Goal: Transaction & Acquisition: Subscribe to service/newsletter

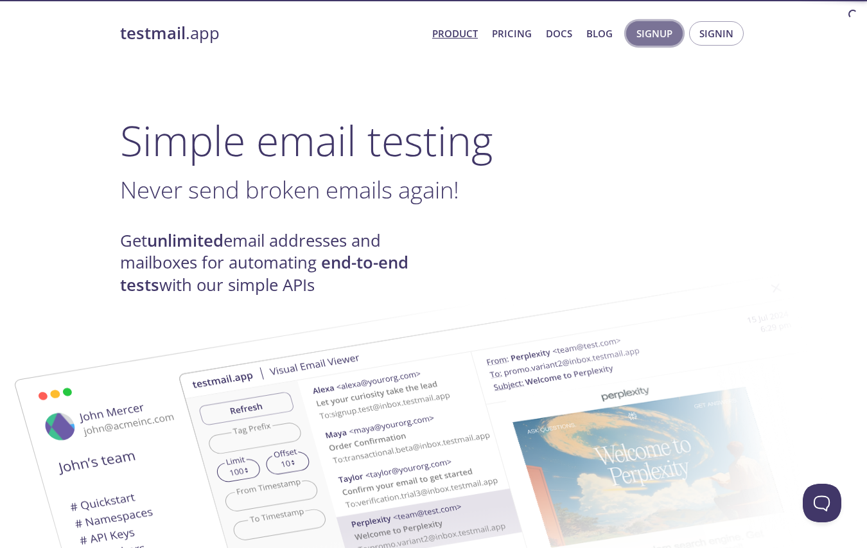
click at [644, 35] on span "Signup" at bounding box center [654, 33] width 36 height 17
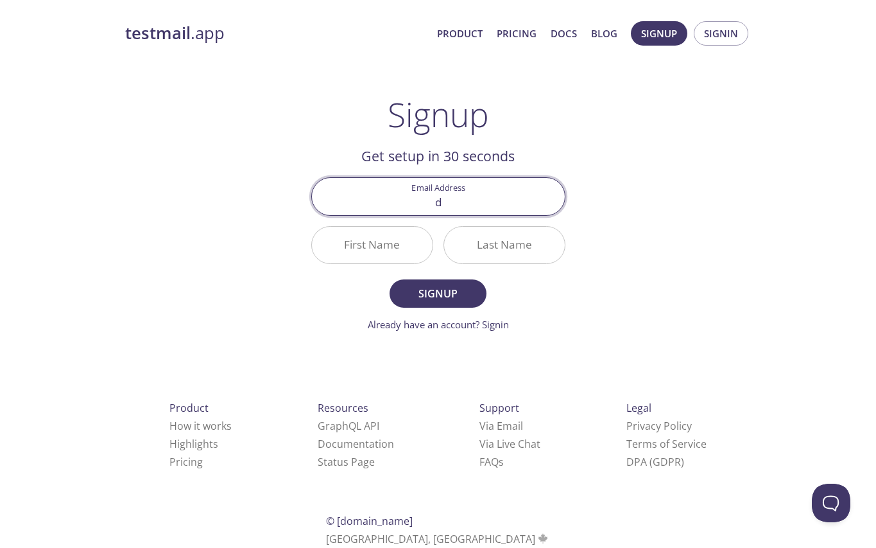
type input "[PERSON_NAME][EMAIL_ADDRESS][DOMAIN_NAME]"
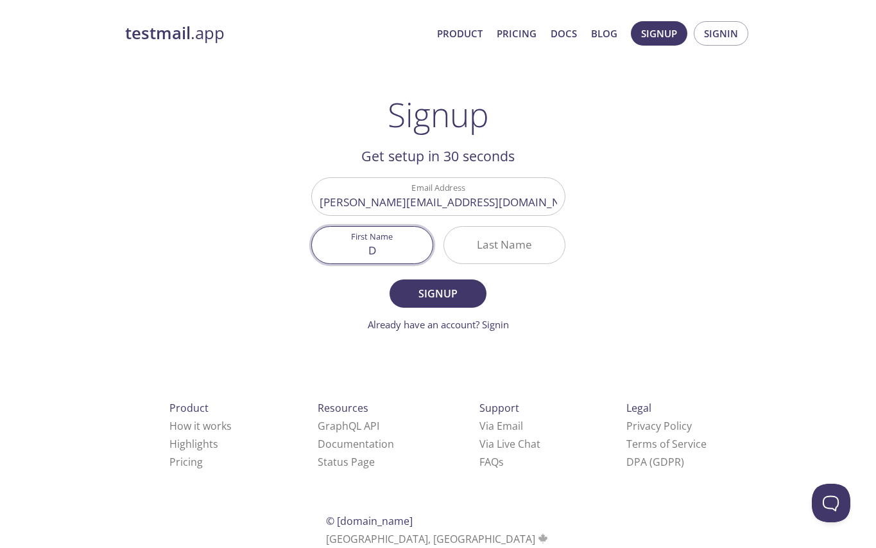
type input "D"
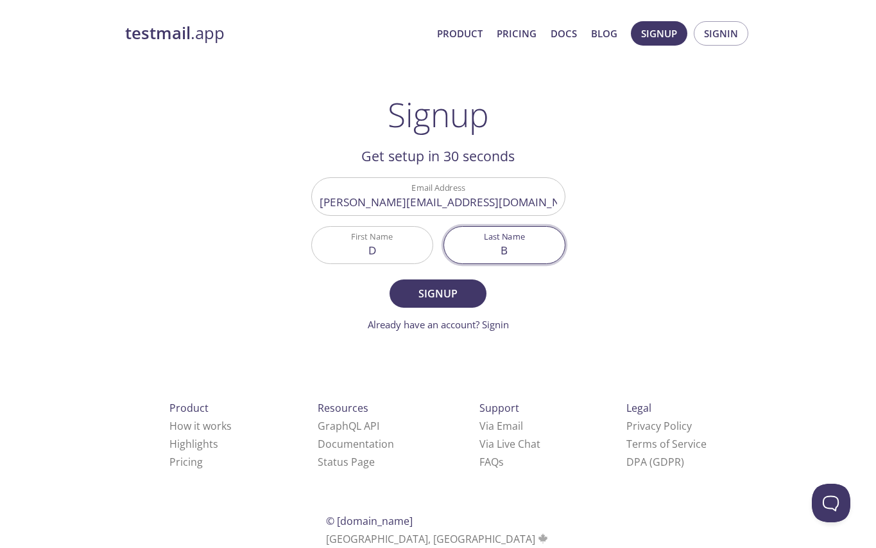
type input "B"
click at [442, 292] on span "Signup" at bounding box center [438, 293] width 68 height 18
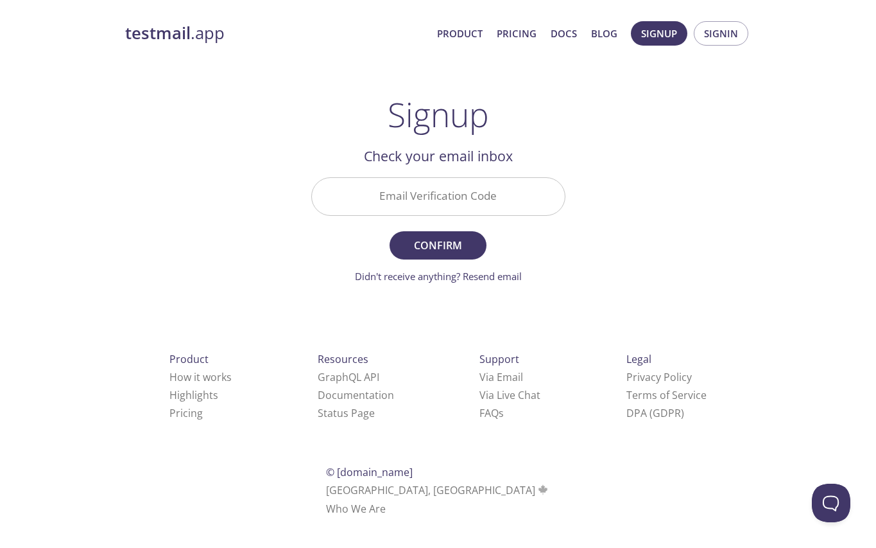
click at [409, 194] on input "Email Verification Code" at bounding box center [438, 196] width 253 height 37
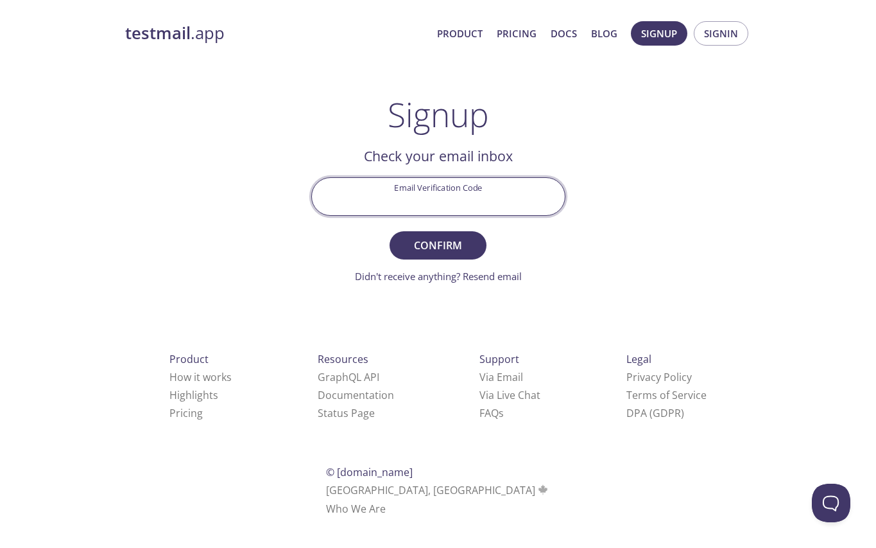
paste input "C9PRULV"
type input "C9PRULV"
click at [455, 242] on span "Confirm" at bounding box center [438, 245] width 68 height 18
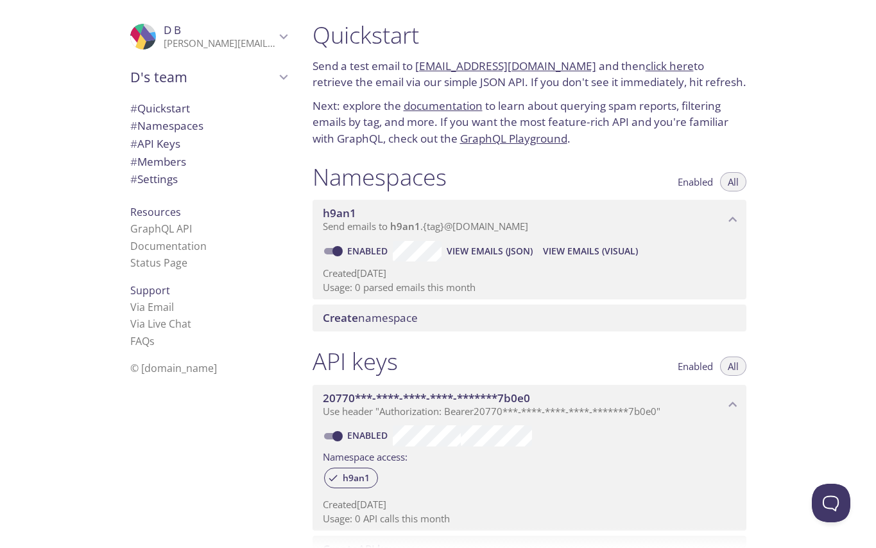
click at [787, 276] on div "Quickstart Send a test email to [EMAIL_ADDRESS][DOMAIN_NAME] and then click her…" at bounding box center [589, 274] width 575 height 548
click at [178, 104] on span "# Quickstart" at bounding box center [160, 108] width 60 height 15
drag, startPoint x: 576, startPoint y: 67, endPoint x: 416, endPoint y: 67, distance: 160.5
click at [416, 67] on p "Send a test email to [EMAIL_ADDRESS][DOMAIN_NAME] and then click here to retrie…" at bounding box center [530, 74] width 434 height 33
copy link "[EMAIL_ADDRESS][DOMAIN_NAME]"
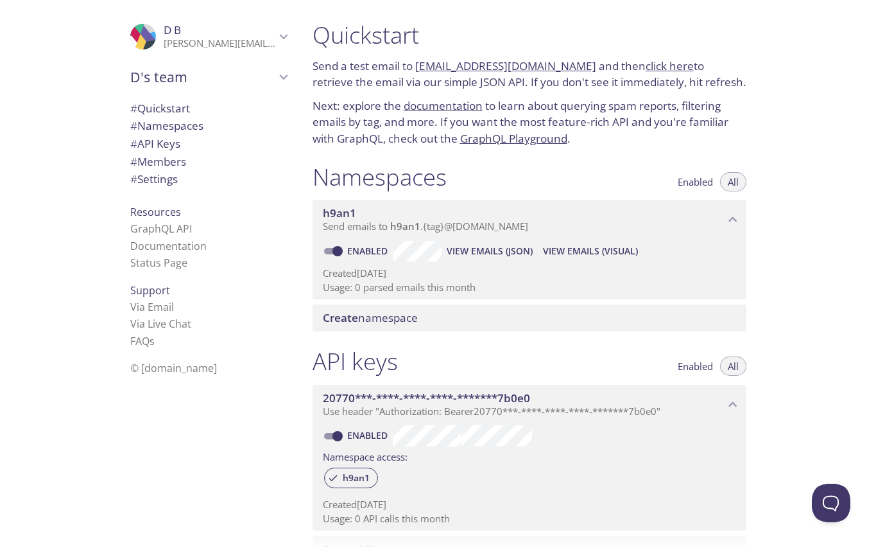
copy link "[EMAIL_ADDRESS][DOMAIN_NAME]"
